Goal: Complete application form: Complete application form

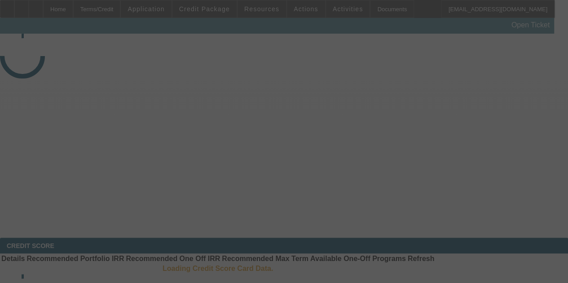
select select "3"
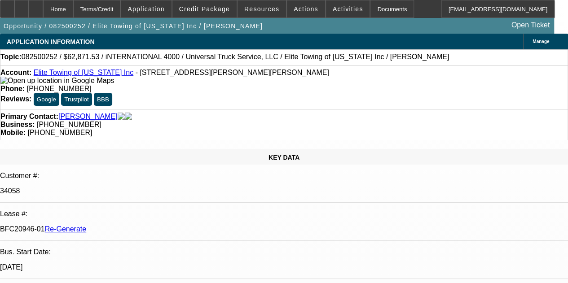
select select "0.1"
select select "0"
select select "1"
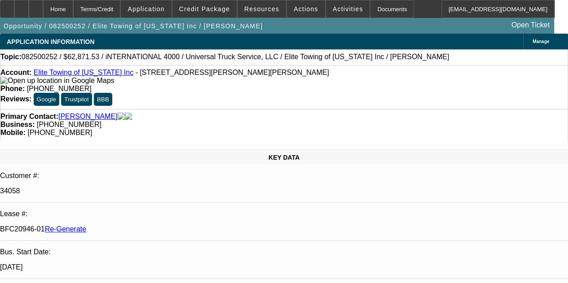
select select "6"
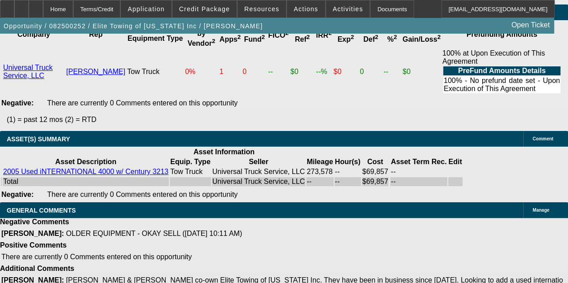
scroll to position [2051, 0]
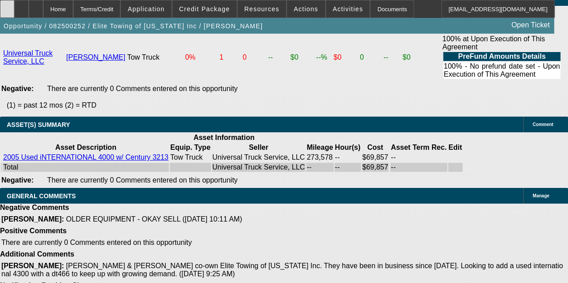
click at [7, 6] on icon at bounding box center [7, 6] width 0 height 0
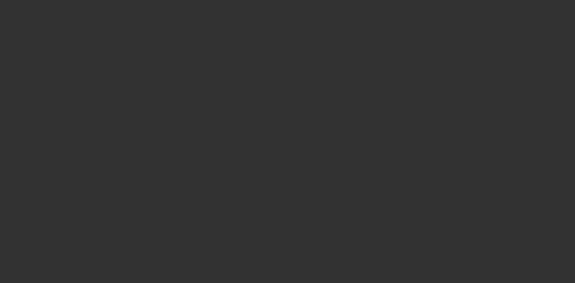
select select "3"
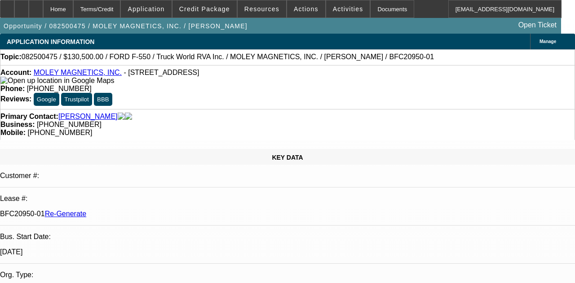
select select "0.1"
select select "0"
select select "6"
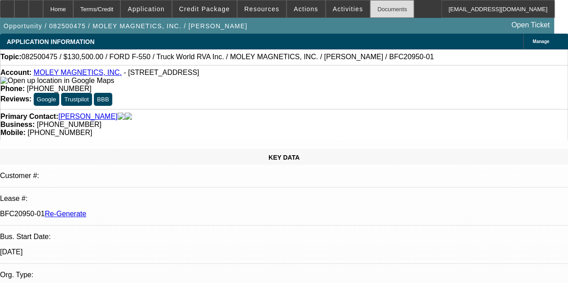
click at [372, 8] on div "Documents" at bounding box center [392, 9] width 44 height 18
click at [43, 5] on div at bounding box center [36, 9] width 14 height 18
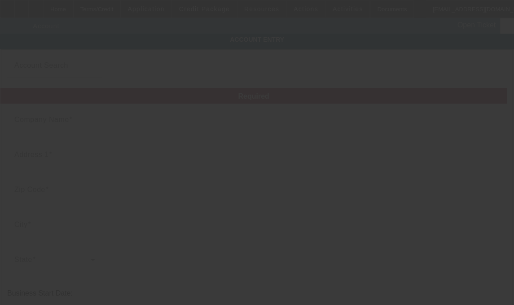
type input "MOLEY MAGNETICS, INC."
type input "5202 Commerce Dr"
type input "14094"
type input "Lockport"
type input "[PHONE_NUMBER]"
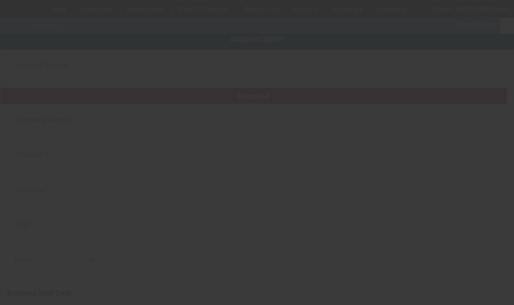
type input "263300855"
type input "https://moleymagneticsinc.com/"
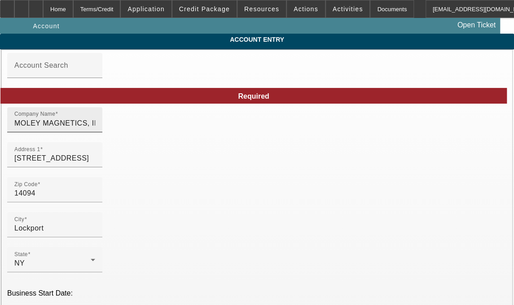
type input "8/18/2025"
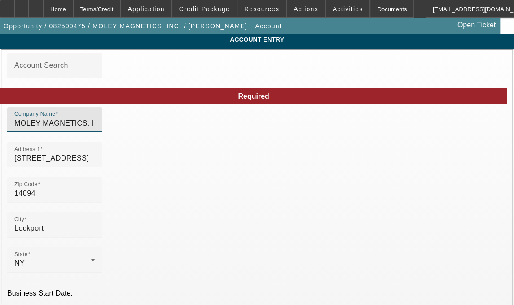
click at [95, 127] on input "MOLEY MAGNETICS, INC." at bounding box center [54, 123] width 81 height 11
type input "M"
type input "Moley Magnetics, Inc."
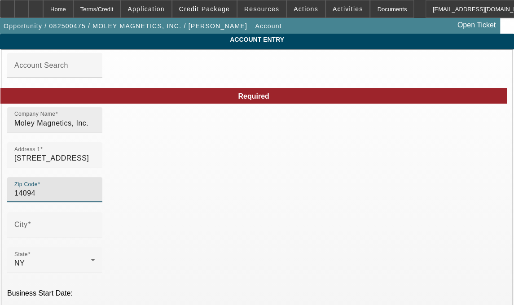
type input "Erie"
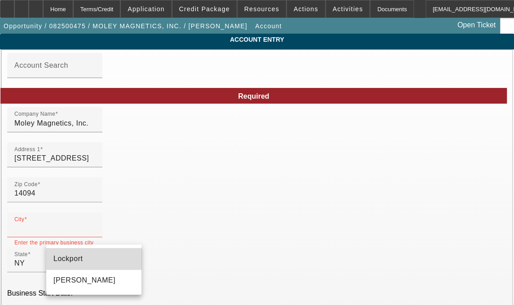
click at [62, 259] on span "Lockport" at bounding box center [67, 259] width 29 height 8
type input "Lockport"
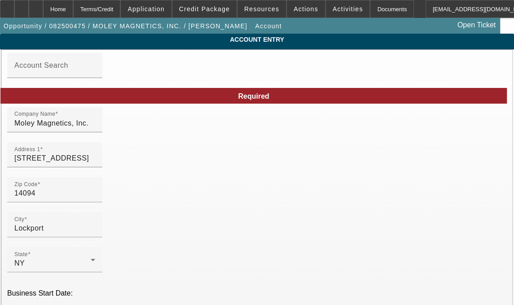
type input "E"
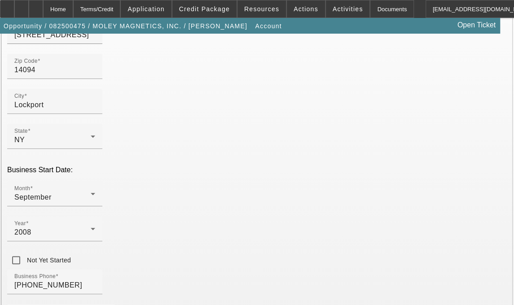
scroll to position [183, 0]
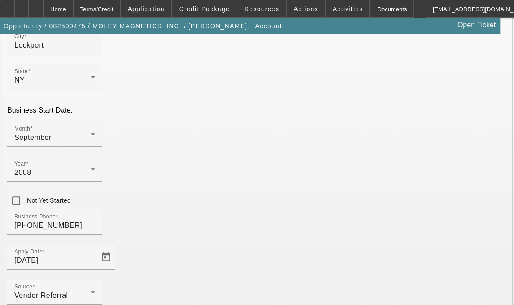
type input "Niagara"
drag, startPoint x: 514, startPoint y: 231, endPoint x: 516, endPoint y: 274, distance: 43.2
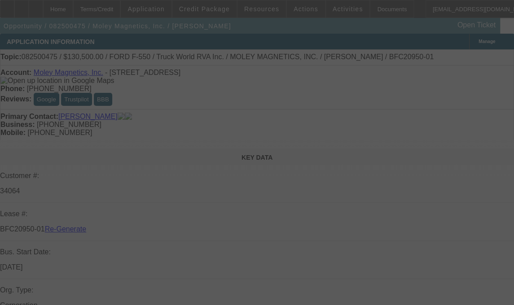
select select "3"
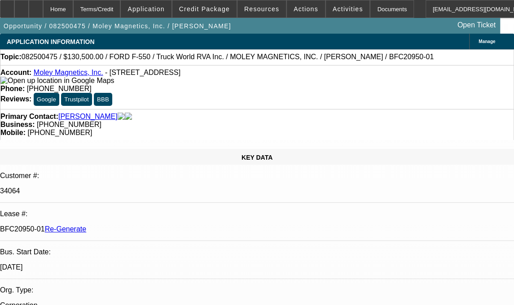
select select "0.1"
select select "0"
select select "1"
select select "6"
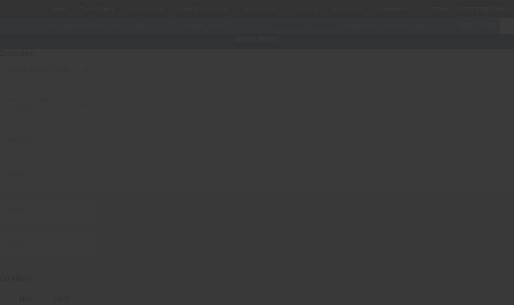
type input "1FD0W5HT3PEC71931"
type input "Ford"
type input "F-550"
radio input "true"
type input "5202 COMMERCE DRIVE"
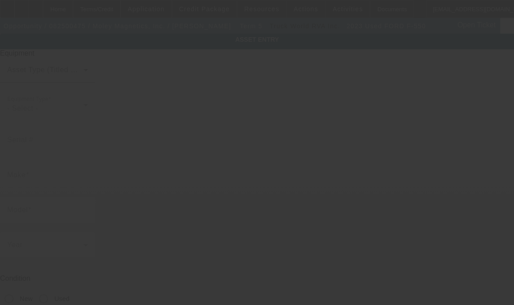
type input "LOCKPORT"
type input "14094"
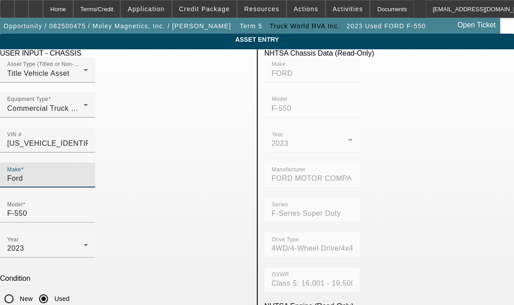
click at [68, 173] on input "Ford" at bounding box center [47, 178] width 81 height 11
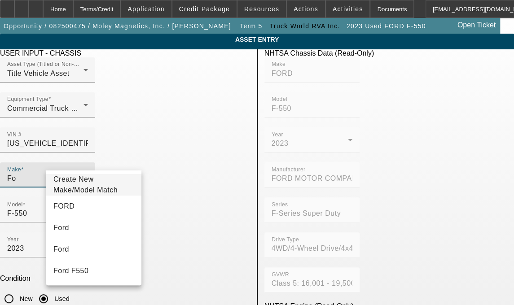
type input "F"
type input "Ford"
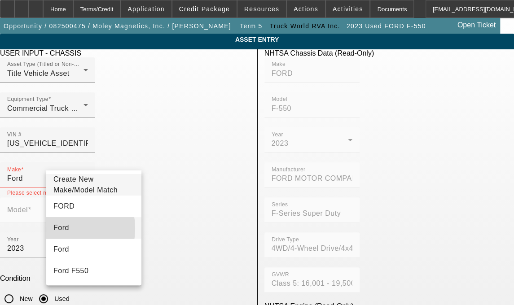
click at [59, 232] on span "Ford" at bounding box center [61, 228] width 16 height 8
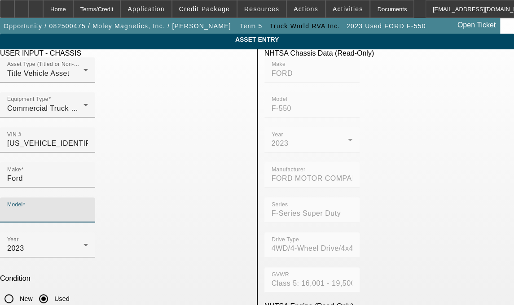
drag, startPoint x: 169, startPoint y: 165, endPoint x: 169, endPoint y: 160, distance: 4.9
click at [88, 208] on input "Model" at bounding box center [47, 213] width 81 height 11
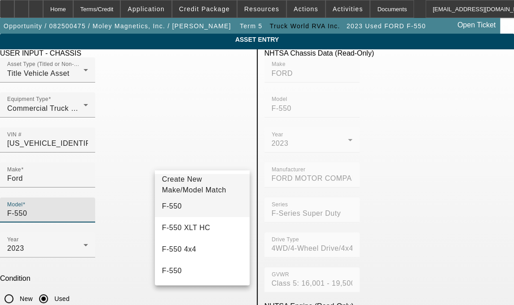
type input "F-550"
click at [175, 209] on span "F-550" at bounding box center [172, 207] width 20 height 8
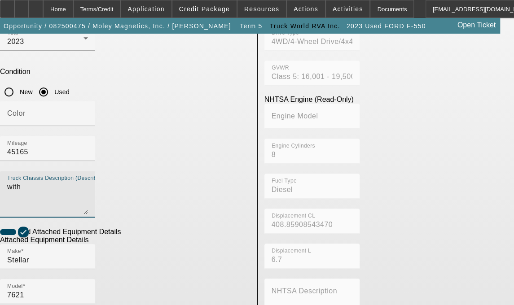
scroll to position [271, 0]
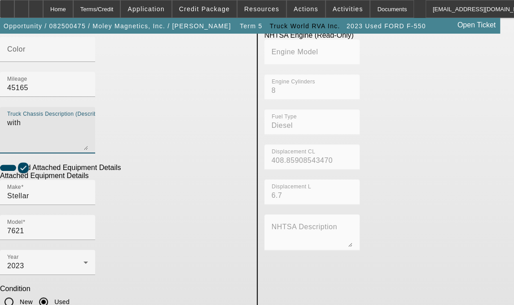
type textarea "with"
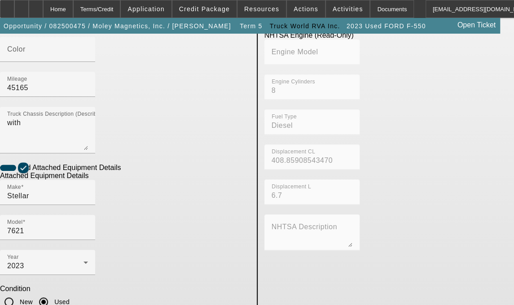
drag, startPoint x: 119, startPoint y: 207, endPoint x: 44, endPoint y: 198, distance: 74.7
type textarea "includes all accessories, attachments and options"
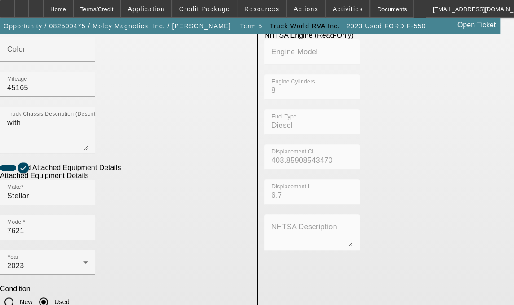
type input "5202 Commerce Dr"
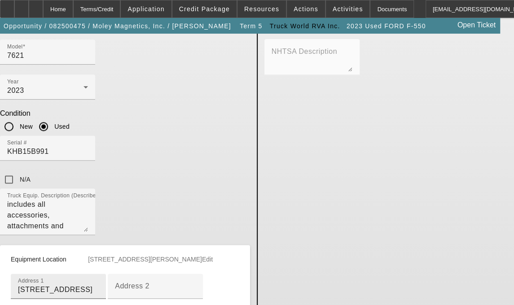
type input "Lockport"
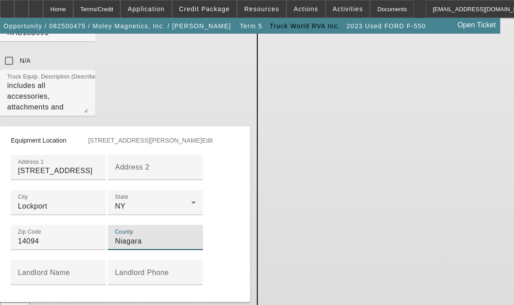
scroll to position [578, 0]
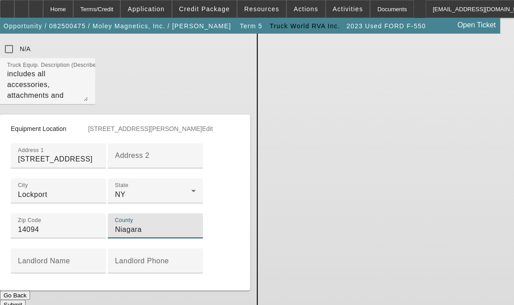
type input "Niagara"
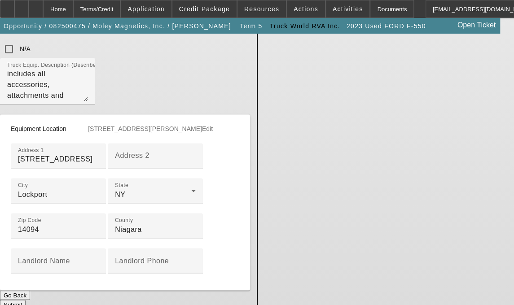
click at [26, 300] on button "Submit" at bounding box center [13, 304] width 26 height 9
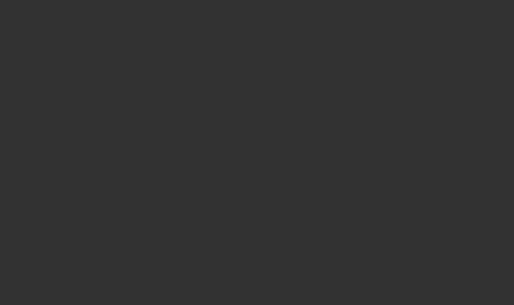
select select "3"
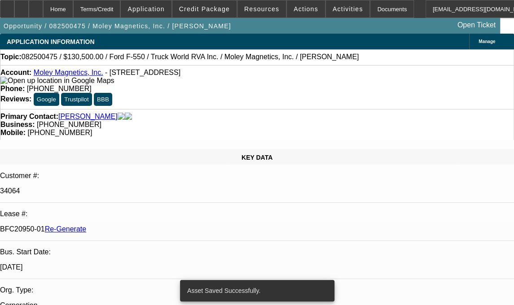
select select "0.1"
select select "0"
select select "6"
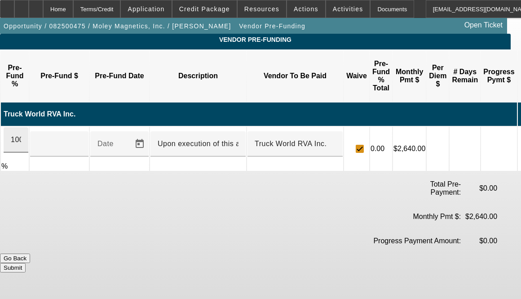
click at [28, 127] on div "100" at bounding box center [16, 139] width 25 height 25
type input "$145,000.00"
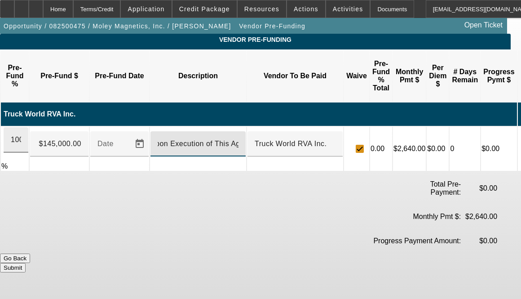
scroll to position [0, 9]
type input "Upon Execution of This Agreement"
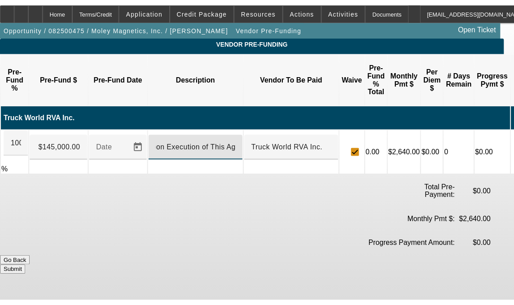
scroll to position [0, 0]
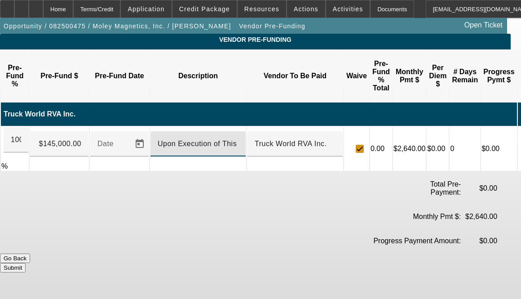
click at [26, 263] on button "Submit" at bounding box center [13, 267] width 26 height 9
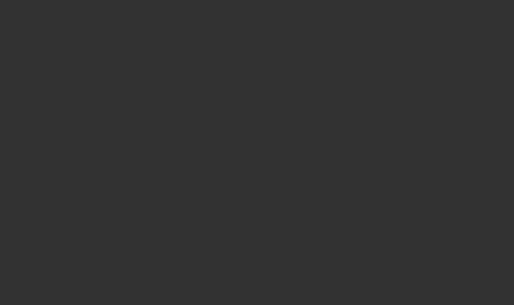
select select "3"
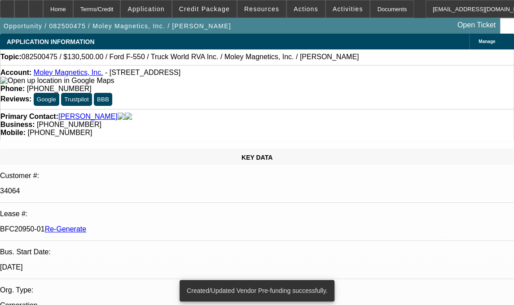
select select "0.1"
select select "0"
select select "6"
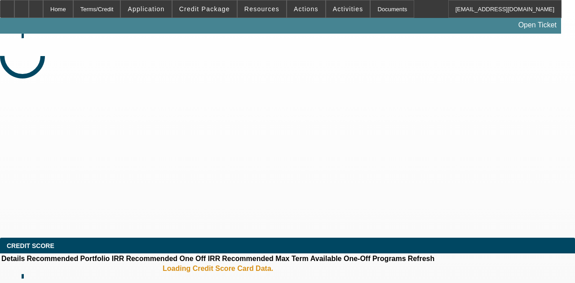
select select "3"
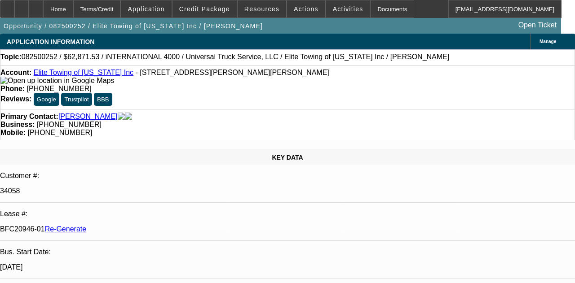
select select "0.1"
select select "0"
select select "6"
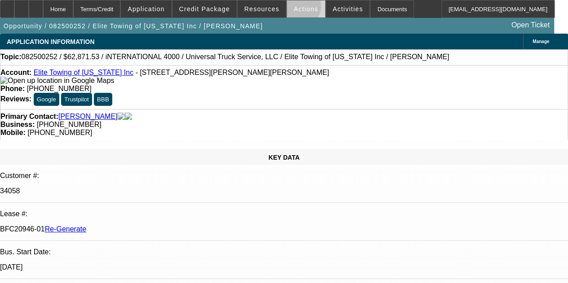
click at [294, 8] on span "Actions" at bounding box center [306, 8] width 25 height 7
click at [338, 9] on div at bounding box center [284, 141] width 568 height 283
click at [338, 9] on span "Activities" at bounding box center [348, 8] width 31 height 7
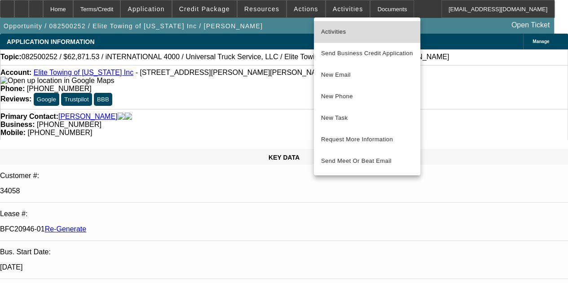
click at [332, 29] on span "Activities" at bounding box center [367, 32] width 92 height 11
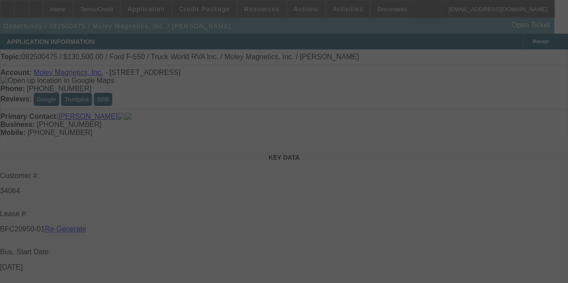
select select "3"
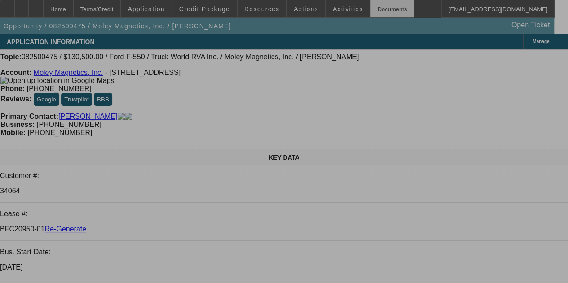
select select "0.1"
select select "0"
select select "6"
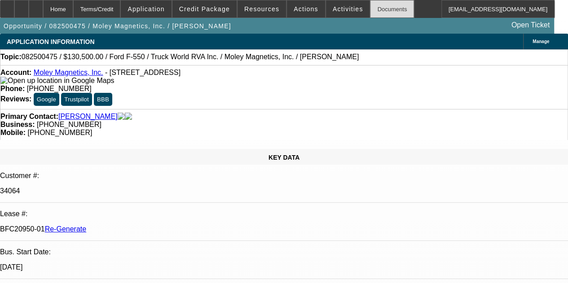
click at [373, 11] on div "Documents" at bounding box center [392, 9] width 44 height 18
click at [43, 10] on div at bounding box center [36, 9] width 14 height 18
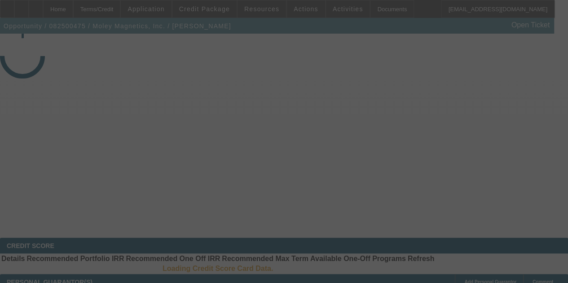
select select "3"
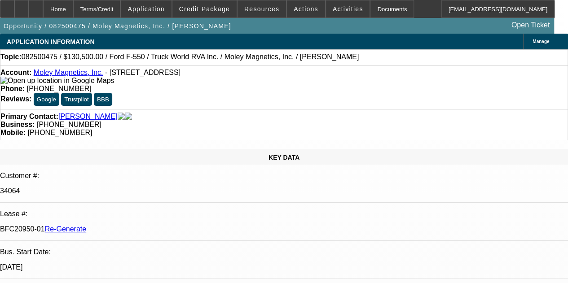
select select "0.1"
select select "0"
select select "1"
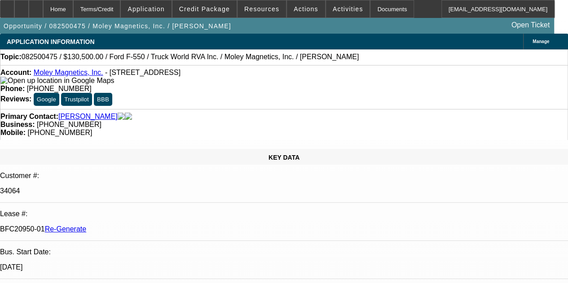
select select "6"
click at [65, 76] on link "Moley Magnetics, Inc." at bounding box center [69, 73] width 70 height 8
click at [374, 4] on div "Documents" at bounding box center [392, 9] width 44 height 18
click at [333, 7] on span "Activities" at bounding box center [348, 8] width 31 height 7
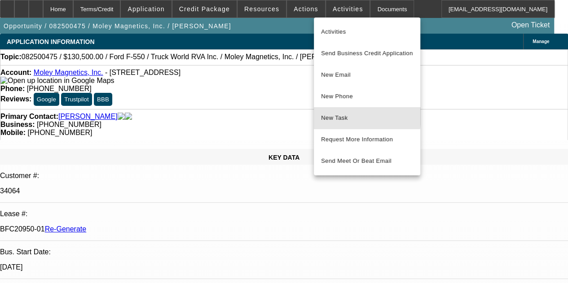
click at [332, 115] on span "New Task" at bounding box center [367, 118] width 92 height 11
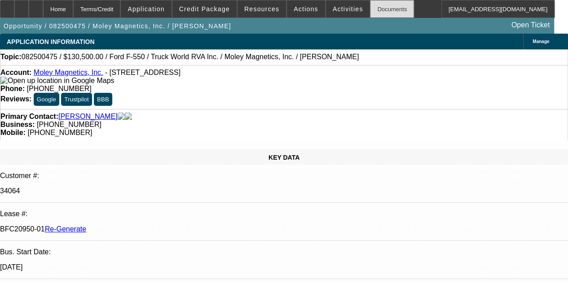
click at [370, 10] on div "Documents" at bounding box center [392, 9] width 44 height 18
click at [336, 11] on span "Activities" at bounding box center [348, 8] width 31 height 7
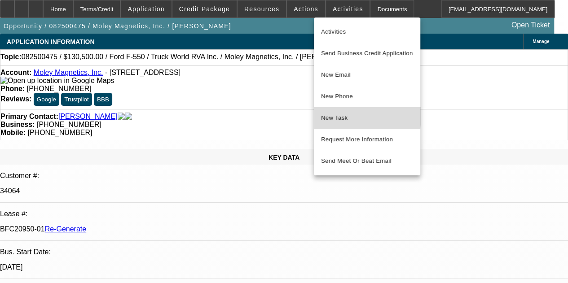
click at [328, 115] on span "New Task" at bounding box center [367, 118] width 92 height 11
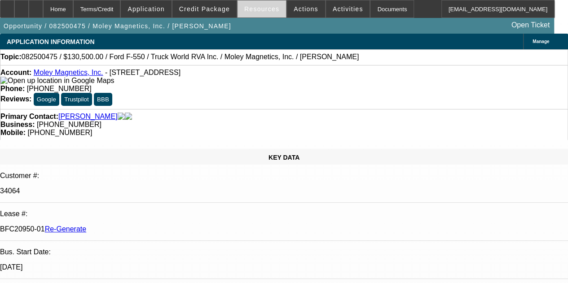
click at [254, 6] on span "Resources" at bounding box center [261, 8] width 35 height 7
click at [204, 9] on div at bounding box center [284, 141] width 568 height 283
click at [204, 9] on span "Credit Package" at bounding box center [204, 8] width 51 height 7
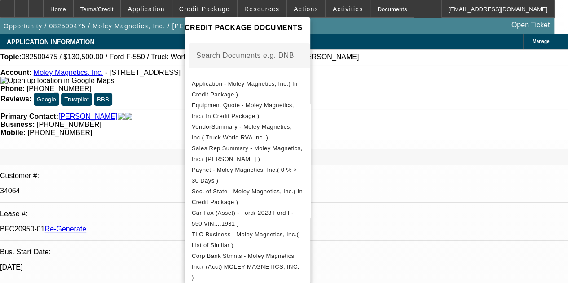
scroll to position [140, 0]
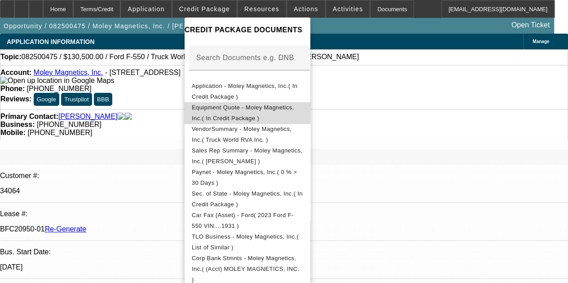
click at [265, 109] on span "Equipment Quote - Moley Magnetics, Inc.( In Credit Package )" at bounding box center [243, 113] width 102 height 18
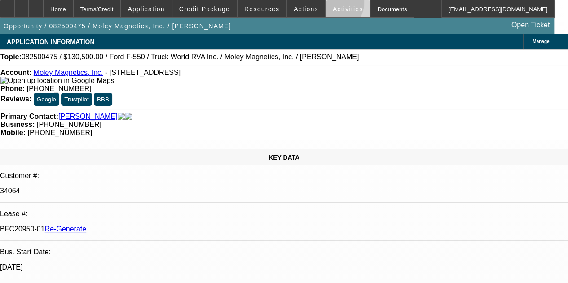
click at [326, 5] on span at bounding box center [348, 9] width 44 height 22
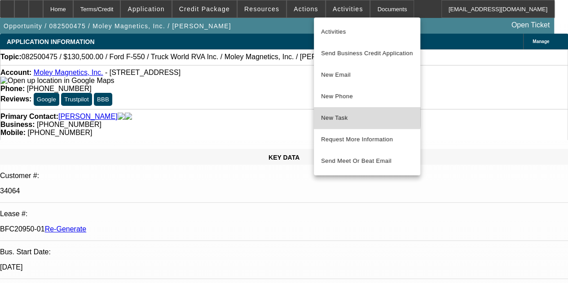
click at [334, 113] on span "New Task" at bounding box center [367, 118] width 92 height 11
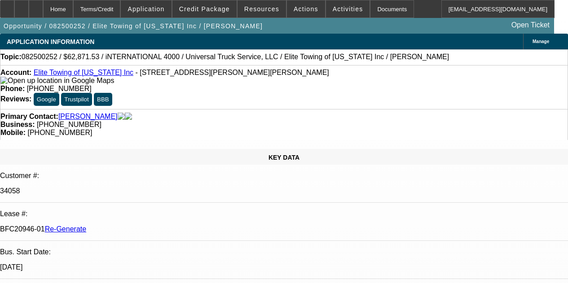
select select "3"
select select "0.1"
select select "0"
select select "6"
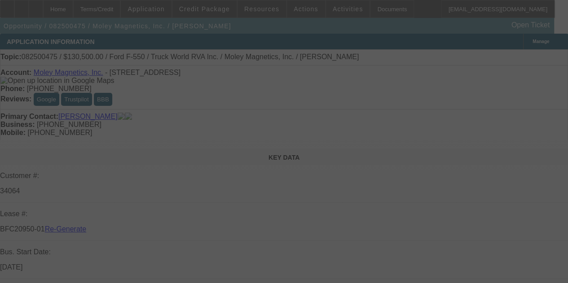
select select "3"
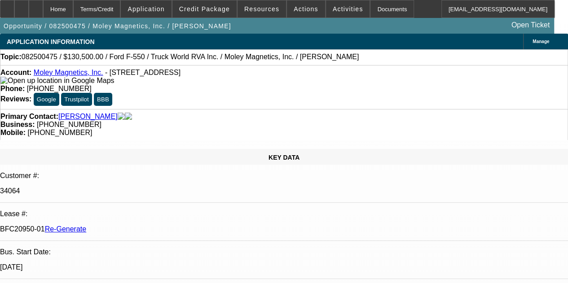
select select "0.1"
select select "0"
select select "1"
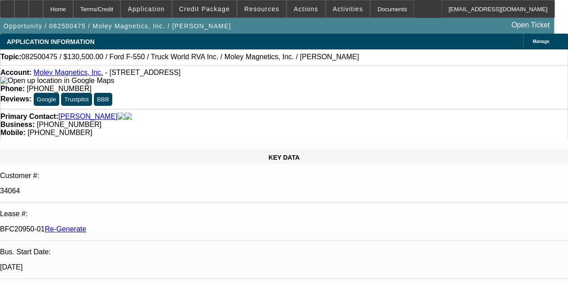
select select "6"
click at [11, 7] on div at bounding box center [7, 9] width 14 height 18
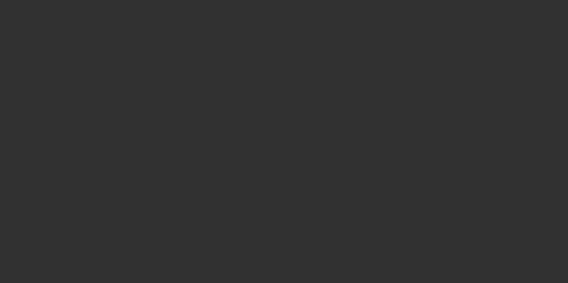
select select "3"
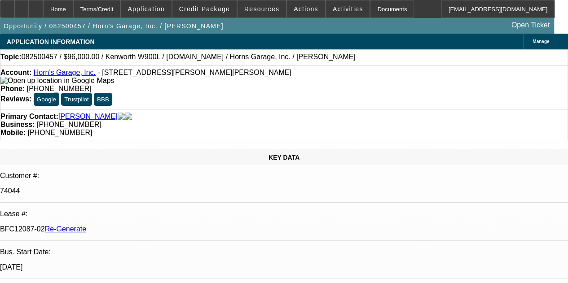
select select "0"
select select "2"
select select "0"
select select "6"
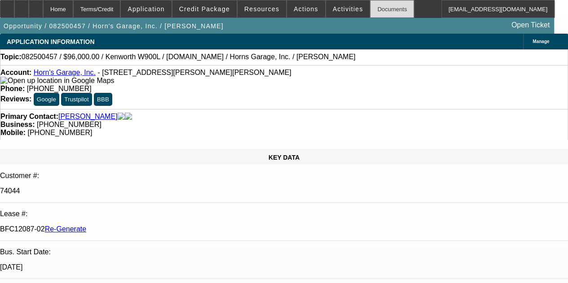
click at [370, 9] on div "Documents" at bounding box center [392, 9] width 44 height 18
click at [7, 6] on icon at bounding box center [7, 6] width 0 height 0
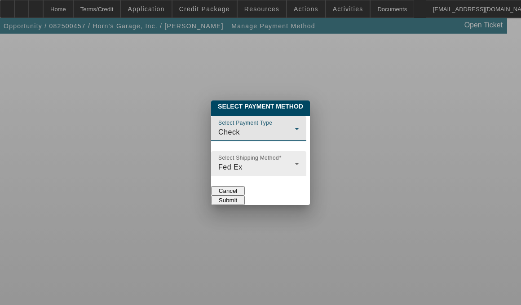
click at [295, 162] on div "Fed Ex" at bounding box center [256, 167] width 76 height 11
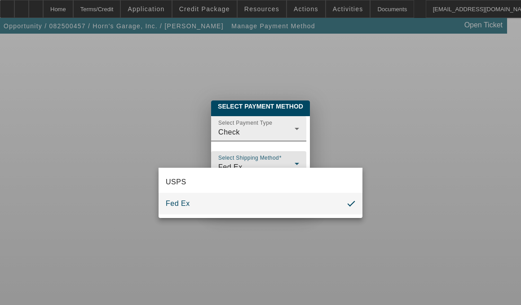
click at [247, 119] on div at bounding box center [260, 152] width 521 height 305
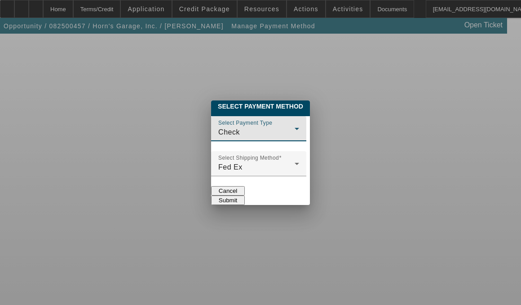
click at [247, 127] on div "Check" at bounding box center [256, 132] width 76 height 11
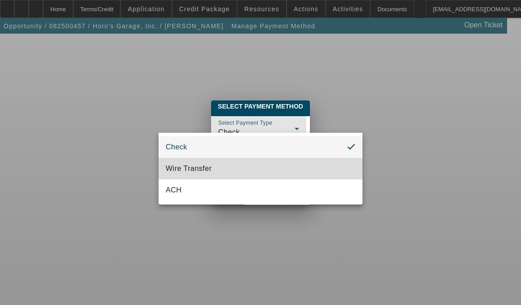
click at [217, 166] on mat-option "Wire Transfer" at bounding box center [261, 169] width 204 height 22
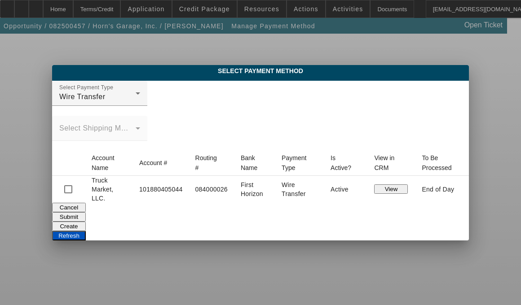
click at [160, 212] on div "Cancel" at bounding box center [260, 207] width 417 height 9
click at [398, 188] on button "View" at bounding box center [391, 189] width 34 height 9
click at [86, 231] on button "Refresh" at bounding box center [69, 235] width 34 height 9
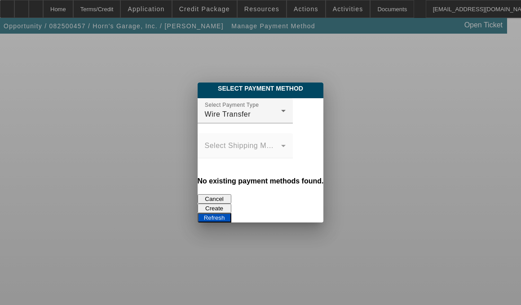
click at [231, 204] on button "Create" at bounding box center [215, 208] width 34 height 9
click at [231, 213] on button "Refresh" at bounding box center [215, 217] width 34 height 9
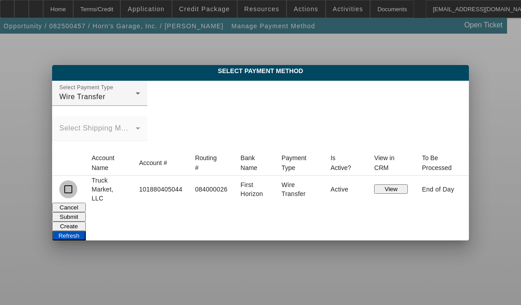
click at [77, 185] on input "checkbox" at bounding box center [68, 190] width 18 height 18
checkbox input "true"
click at [86, 212] on button "Submit" at bounding box center [69, 216] width 34 height 9
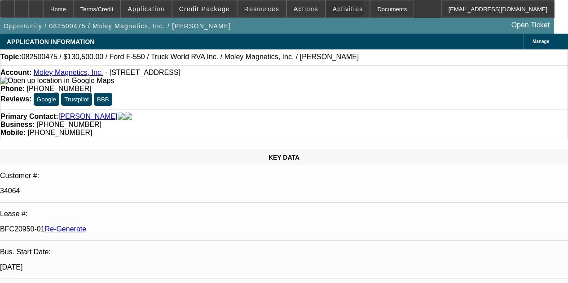
select select "3"
select select "0.1"
select select "0"
select select "6"
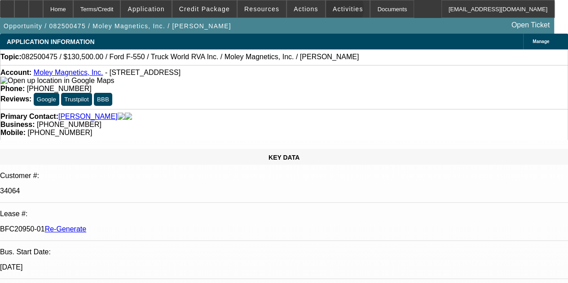
click at [333, 10] on span "Activities" at bounding box center [348, 8] width 31 height 7
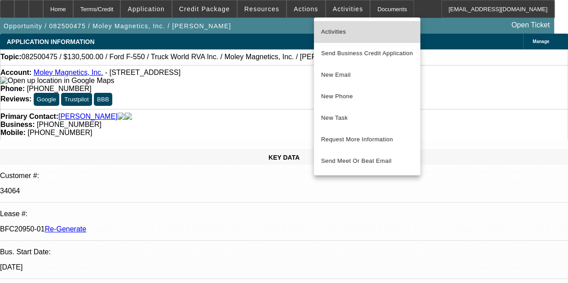
click at [338, 35] on span "Activities" at bounding box center [367, 32] width 92 height 11
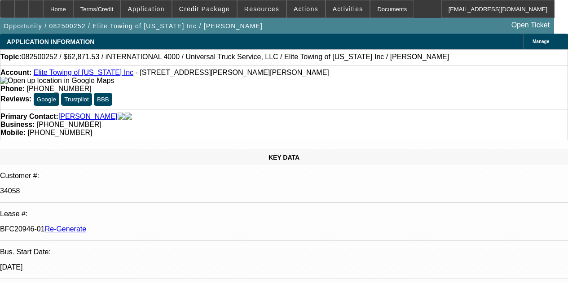
select select "3"
select select "0.1"
select select "0"
select select "6"
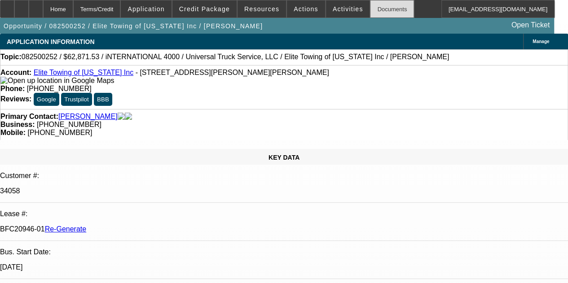
click at [371, 4] on div "Documents" at bounding box center [392, 9] width 44 height 18
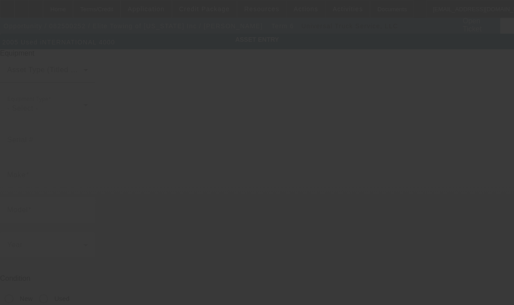
type input "1HTMMAAN95H101278"
type input "International"
type input "4000"
radio input "true"
type textarea "with"
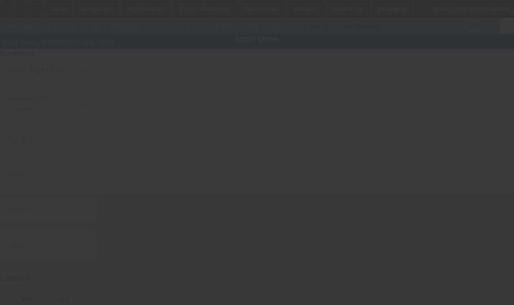
type input "14 Acker St E"
type input "Saint Paul"
type input "55117"
type input "Ramsey"
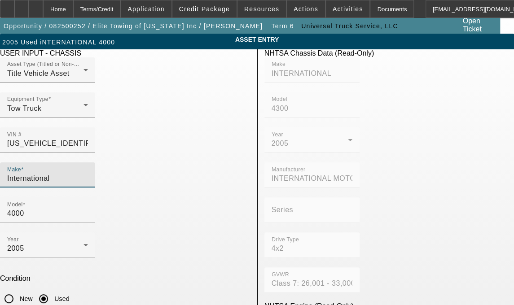
click at [88, 173] on input "International" at bounding box center [47, 178] width 81 height 11
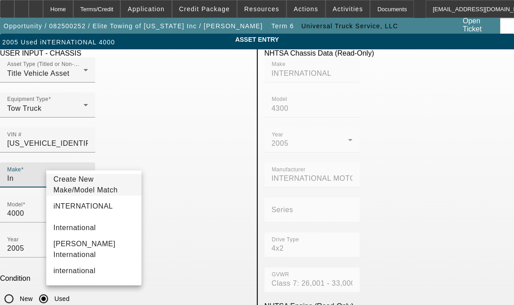
type input "I"
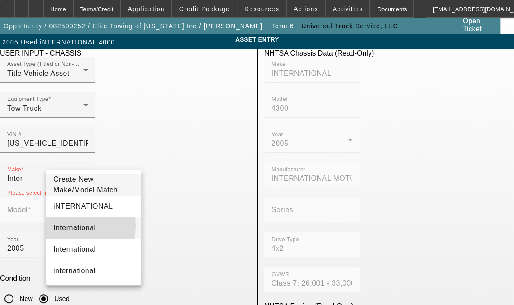
click at [59, 231] on span "International" at bounding box center [74, 228] width 43 height 8
type input "International"
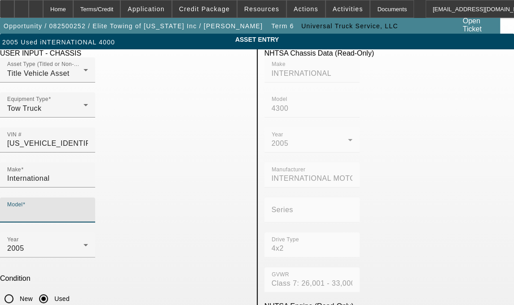
click at [88, 208] on input "Model" at bounding box center [47, 213] width 81 height 11
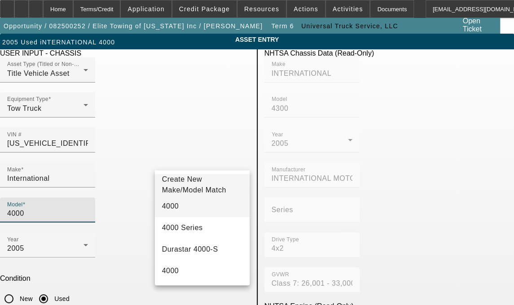
type input "4000"
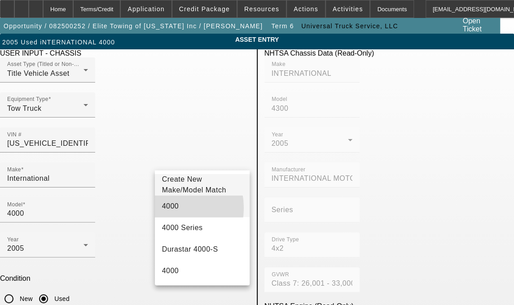
click at [166, 210] on span "4000" at bounding box center [170, 207] width 17 height 8
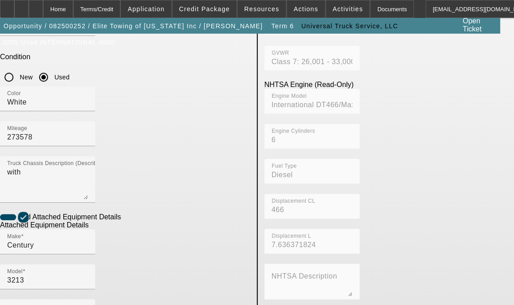
scroll to position [271, 0]
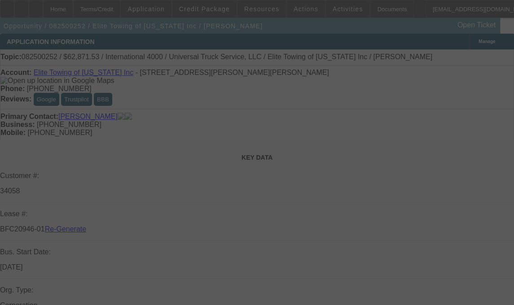
select select "3"
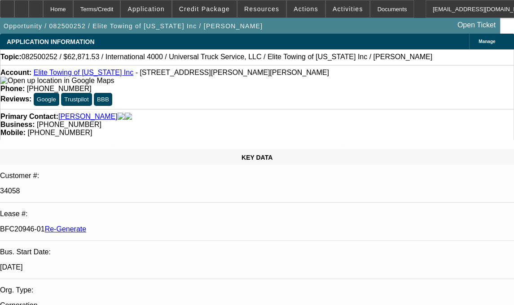
select select "0.1"
select select "0"
select select "6"
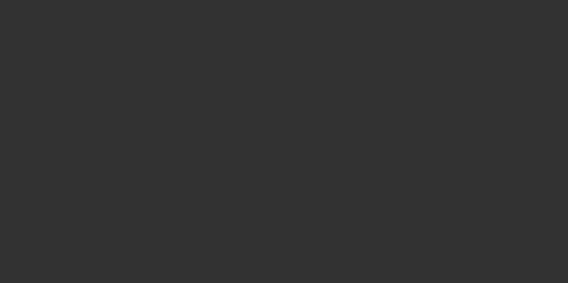
select select "4"
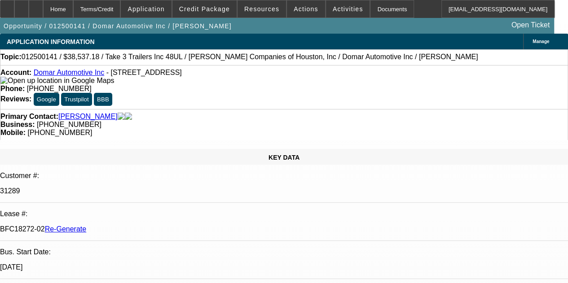
select select "0"
select select "2"
select select "0"
select select "1"
select select "2"
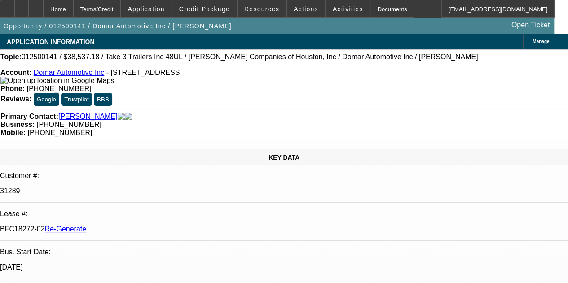
select select "6"
